Goal: Transaction & Acquisition: Purchase product/service

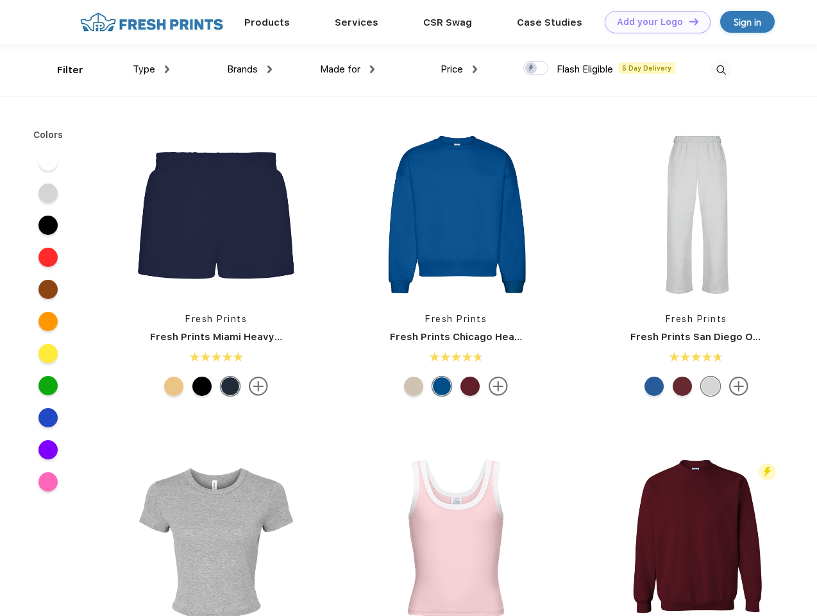
click at [653, 22] on link "Add your Logo Design Tool" at bounding box center [658, 22] width 106 height 22
click at [0, 0] on div "Design Tool" at bounding box center [0, 0] width 0 height 0
click at [688, 21] on link "Add your Logo Design Tool" at bounding box center [658, 22] width 106 height 22
click at [62, 70] on div "Filter" at bounding box center [70, 70] width 26 height 15
click at [151, 69] on span "Type" at bounding box center [144, 69] width 22 height 12
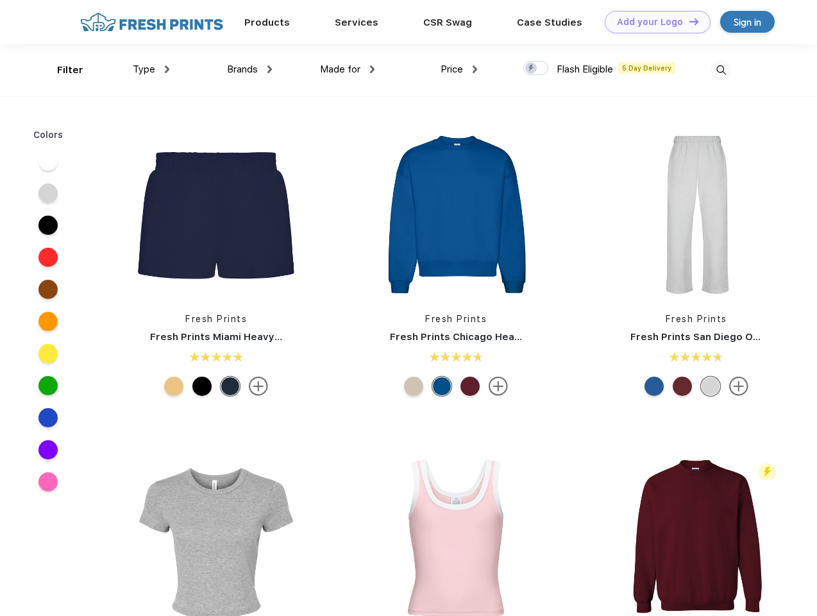
click at [250, 69] on span "Brands" at bounding box center [242, 69] width 31 height 12
click at [348, 69] on span "Made for" at bounding box center [340, 69] width 40 height 12
click at [459, 69] on span "Price" at bounding box center [452, 69] width 22 height 12
click at [536, 69] on div at bounding box center [535, 68] width 25 height 14
click at [532, 69] on input "checkbox" at bounding box center [527, 64] width 8 height 8
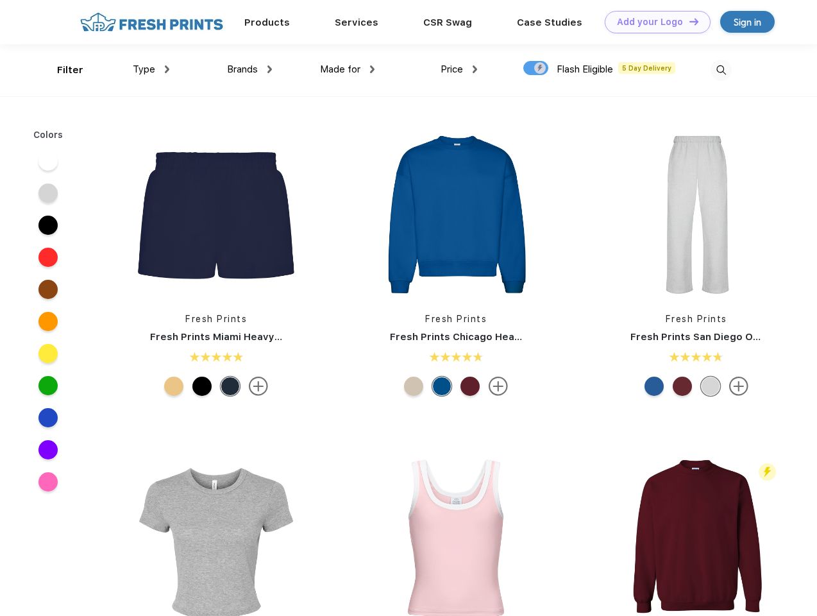
click at [721, 70] on img at bounding box center [721, 70] width 21 height 21
